Goal: Transaction & Acquisition: Purchase product/service

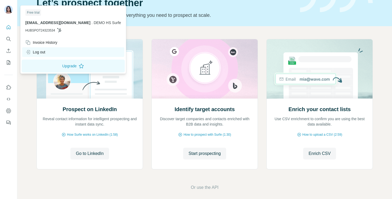
click at [41, 53] on div "Log out" at bounding box center [35, 51] width 20 height 5
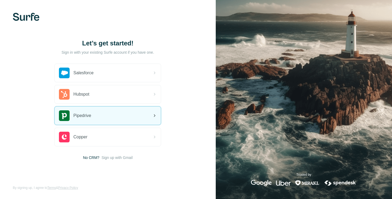
click at [91, 113] on span "Pipedrive" at bounding box center [82, 115] width 18 height 6
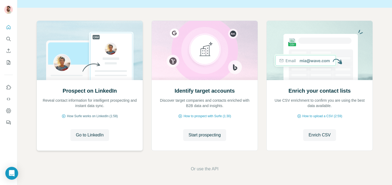
scroll to position [45, 0]
click at [86, 133] on span "Go to LinkedIn" at bounding box center [90, 135] width 28 height 6
click at [200, 134] on span "Start prospecting" at bounding box center [205, 135] width 32 height 6
click at [206, 137] on span "Start prospecting" at bounding box center [205, 135] width 32 height 6
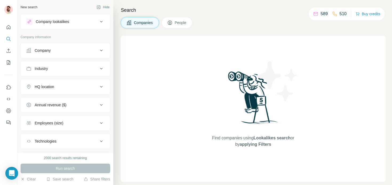
click at [195, 133] on div "Find companies using Lookalikes search or by applying Filters" at bounding box center [253, 109] width 265 height 146
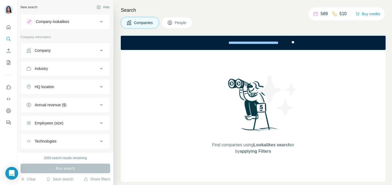
click at [70, 25] on button "Company lookalikes" at bounding box center [65, 21] width 89 height 13
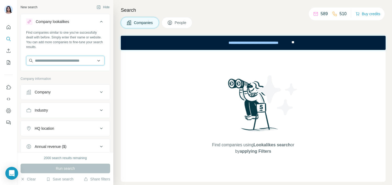
click at [54, 64] on input "text" at bounding box center [65, 61] width 78 height 10
click at [50, 63] on input "text" at bounding box center [65, 61] width 78 height 10
click at [111, 79] on div "New search Hide Company lookalikes Find companies similar to one you've success…" at bounding box center [65, 76] width 96 height 152
click at [55, 66] on div "Find companies similar to one you've successfully dealt with before. Simply ent…" at bounding box center [65, 49] width 89 height 39
click at [58, 63] on input "text" at bounding box center [65, 61] width 78 height 10
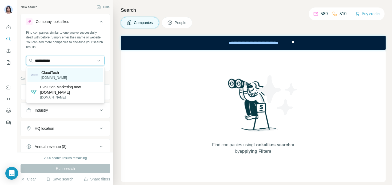
type input "**********"
click at [63, 76] on div "CloudTech [DOMAIN_NAME]" at bounding box center [65, 75] width 76 height 14
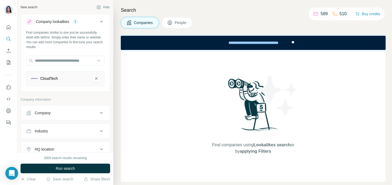
scroll to position [6, 0]
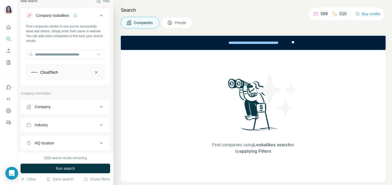
drag, startPoint x: 60, startPoint y: 167, endPoint x: 65, endPoint y: 81, distance: 85.8
click at [65, 81] on div "New search Hide Company lookalikes 1 Find companies similar to one you've succe…" at bounding box center [65, 92] width 96 height 185
click at [58, 171] on span "Run search" at bounding box center [65, 168] width 19 height 5
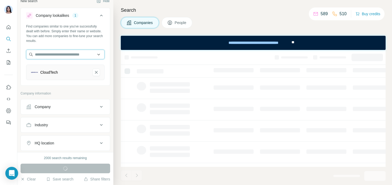
click at [61, 54] on input "text" at bounding box center [65, 55] width 78 height 10
click at [87, 83] on div "Find companies similar to one you've successfully dealt with before. Simply ent…" at bounding box center [65, 54] width 89 height 60
click at [94, 74] on icon "CloudTech-remove-button" at bounding box center [96, 72] width 5 height 5
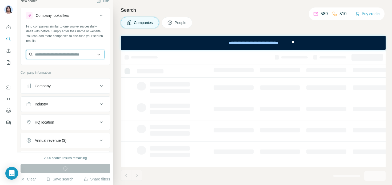
click at [69, 51] on input "text" at bounding box center [65, 55] width 78 height 10
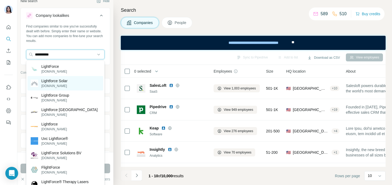
type input "**********"
click at [65, 84] on p "[DOMAIN_NAME]" at bounding box center [54, 86] width 26 height 5
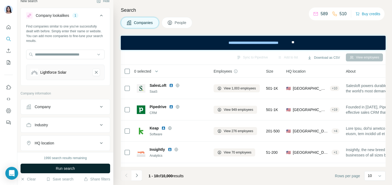
click at [72, 167] on span "Run search" at bounding box center [65, 168] width 19 height 5
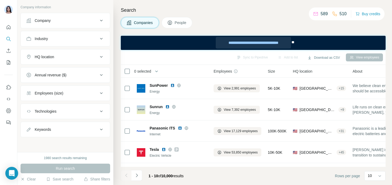
scroll to position [74, 0]
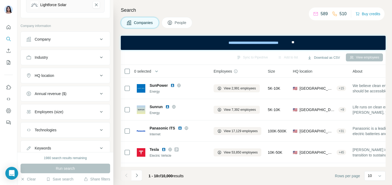
click at [71, 78] on button "HQ location" at bounding box center [65, 75] width 89 height 13
click at [68, 77] on div "HQ location" at bounding box center [62, 75] width 72 height 5
click at [62, 89] on input "text" at bounding box center [65, 89] width 78 height 10
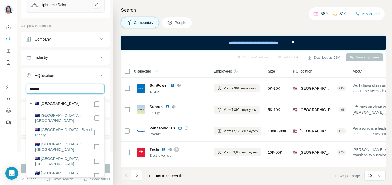
scroll to position [7, 0]
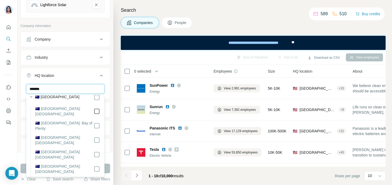
type input "*******"
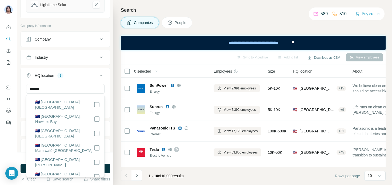
scroll to position [105, 0]
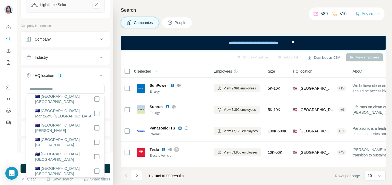
click at [112, 119] on div "New search Hide Company lookalikes 1 Find companies similar to one you've succe…" at bounding box center [65, 76] width 96 height 152
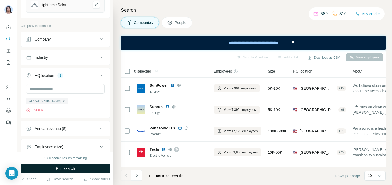
click at [72, 168] on span "Run search" at bounding box center [65, 168] width 19 height 5
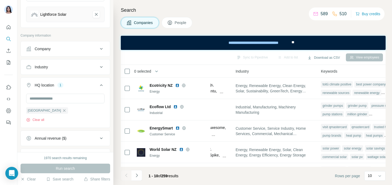
scroll to position [0, 378]
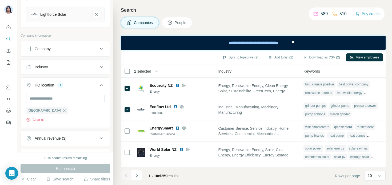
click at [176, 25] on span "People" at bounding box center [181, 22] width 12 height 5
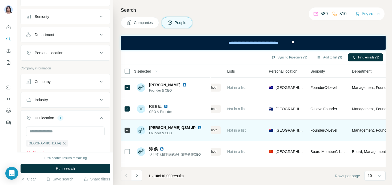
scroll to position [0, 129]
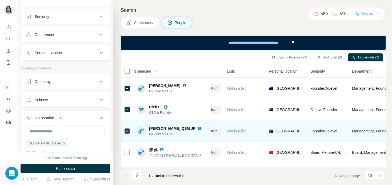
click at [130, 130] on icon at bounding box center [127, 131] width 6 height 6
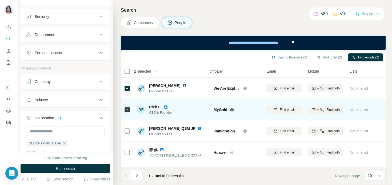
scroll to position [0, 0]
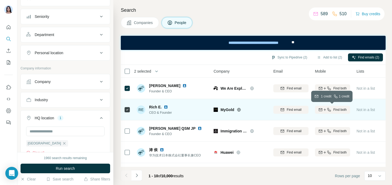
click at [331, 110] on div "Find both" at bounding box center [332, 109] width 35 height 5
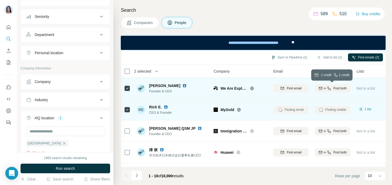
click at [328, 88] on icon "button" at bounding box center [328, 87] width 3 height 3
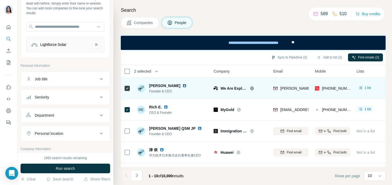
scroll to position [42, 0]
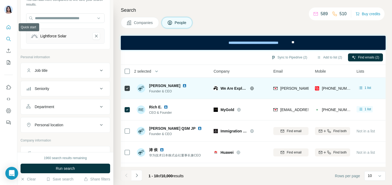
click at [7, 27] on icon "Quick start" at bounding box center [9, 27] width 4 height 4
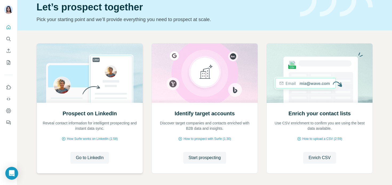
scroll to position [31, 0]
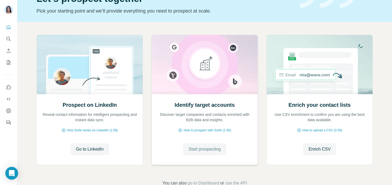
click at [220, 149] on span "Start prospecting" at bounding box center [205, 149] width 32 height 6
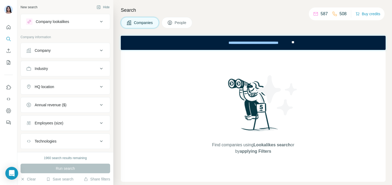
click at [64, 47] on button "Company" at bounding box center [65, 50] width 89 height 13
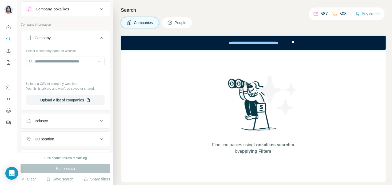
scroll to position [14, 0]
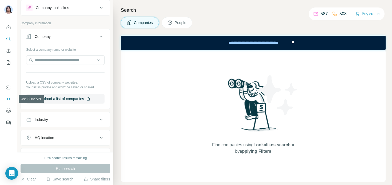
click at [10, 101] on icon "Use Surfe API" at bounding box center [8, 98] width 5 height 5
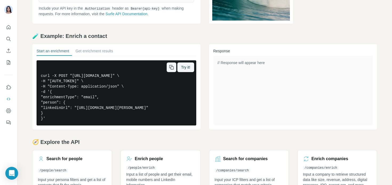
scroll to position [95, 0]
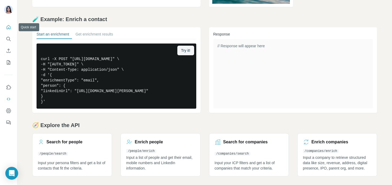
click at [7, 30] on button "Quick start" at bounding box center [8, 27] width 9 height 10
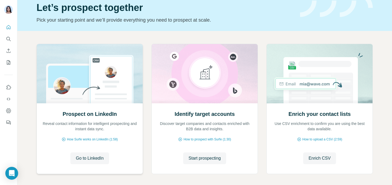
scroll to position [46, 0]
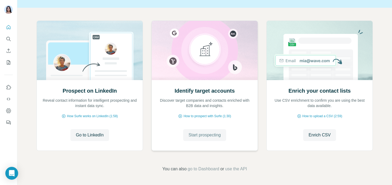
click at [190, 137] on span "Start prospecting" at bounding box center [205, 135] width 32 height 6
click at [190, 134] on span "Start prospecting" at bounding box center [205, 135] width 32 height 6
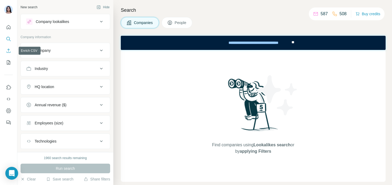
click at [6, 50] on icon "Enrich CSV" at bounding box center [8, 50] width 5 height 5
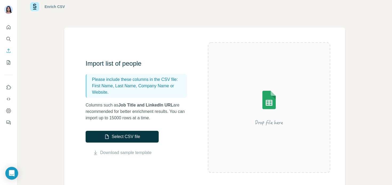
scroll to position [14, 0]
click at [8, 38] on icon "Search" at bounding box center [8, 38] width 5 height 5
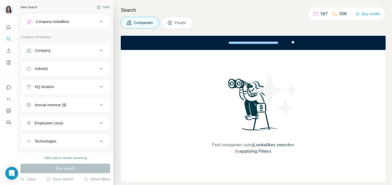
click at [291, 27] on div "Companies People" at bounding box center [253, 22] width 265 height 11
click at [362, 15] on button "Buy credits" at bounding box center [368, 13] width 25 height 7
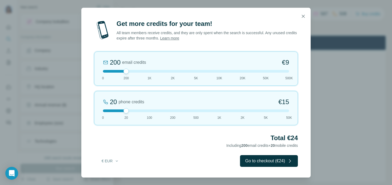
drag, startPoint x: 199, startPoint y: 11, endPoint x: 214, endPoint y: 11, distance: 14.9
click at [214, 11] on div at bounding box center [195, 16] width 229 height 17
click at [152, 70] on div at bounding box center [196, 71] width 186 height 3
click at [149, 110] on div at bounding box center [196, 110] width 186 height 3
click at [215, 113] on div "100 phone credits €[PHONE_NUMBER] 1K 2K 5K 50K" at bounding box center [196, 108] width 204 height 34
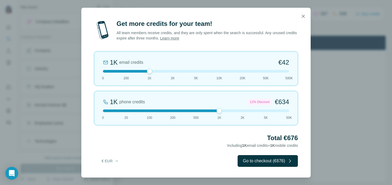
drag, startPoint x: 218, startPoint y: 113, endPoint x: 217, endPoint y: 129, distance: 16.6
click at [217, 129] on div "Get more credits for your team! All team members receive credits, and they are …" at bounding box center [195, 98] width 229 height 158
click at [304, 15] on icon "button" at bounding box center [303, 16] width 3 height 3
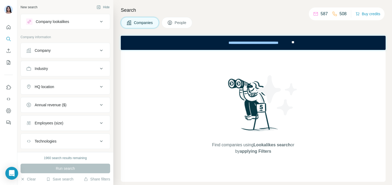
click at [279, 26] on div "Companies People" at bounding box center [253, 22] width 265 height 11
click at [328, 15] on div "587 508" at bounding box center [329, 13] width 33 height 7
click at [361, 15] on button "Buy credits" at bounding box center [368, 13] width 25 height 7
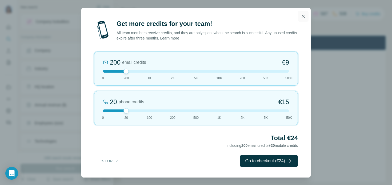
click at [305, 17] on icon "button" at bounding box center [303, 16] width 5 height 5
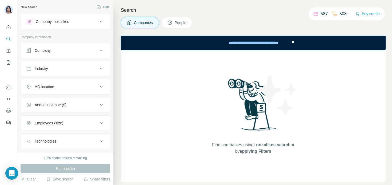
click at [150, 75] on div "Find companies using Lookalikes search or by applying Filters" at bounding box center [253, 116] width 265 height 132
click at [327, 17] on div "587 508" at bounding box center [329, 13] width 33 height 7
click at [181, 78] on div "Find companies using Lookalikes search or by applying Filters" at bounding box center [253, 116] width 265 height 132
click at [195, 83] on div "Find companies using Lookalikes search or by applying Filters" at bounding box center [253, 116] width 265 height 132
click at [361, 14] on button "Buy credits" at bounding box center [368, 13] width 25 height 7
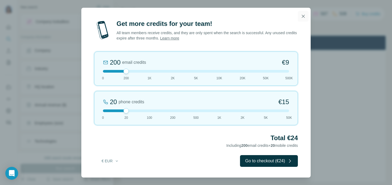
click at [303, 17] on icon "button" at bounding box center [303, 16] width 3 height 3
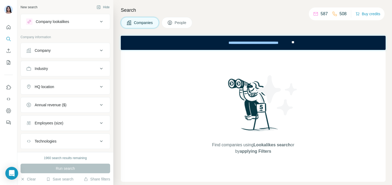
click at [129, 88] on div "Find companies using Lookalikes search or by applying Filters" at bounding box center [253, 116] width 265 height 132
